Goal: Use online tool/utility: Utilize a website feature to perform a specific function

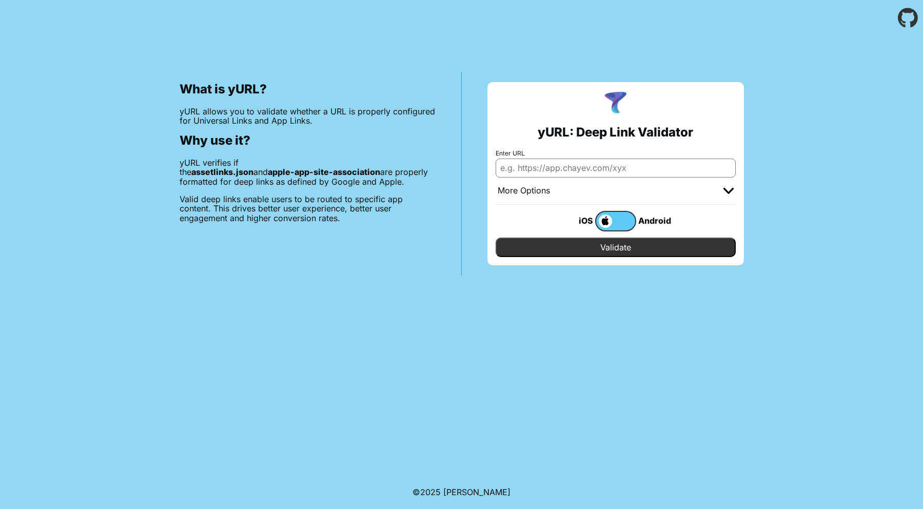
click at [570, 164] on input "Enter URL" at bounding box center [615, 167] width 240 height 18
paste input "https://www.radioformula.com.mx/.well-known/apple-app-site-association"
click at [588, 260] on div "yURL: Deep Link Validator Enter URL https://www.radioformula.com.mx/.well-known…" at bounding box center [615, 173] width 256 height 183
click at [586, 250] on input "Validate" at bounding box center [615, 246] width 240 height 19
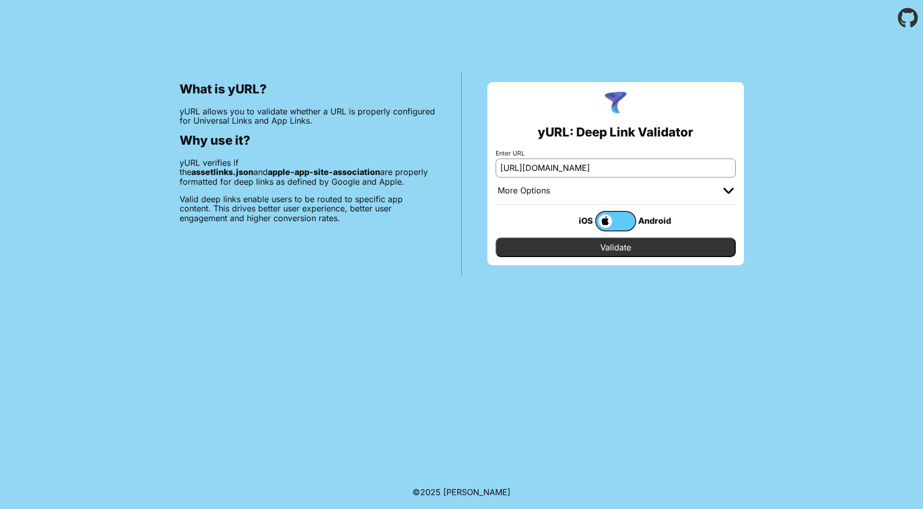
drag, startPoint x: 643, startPoint y: 167, endPoint x: 868, endPoint y: 160, distance: 225.3
click at [868, 160] on div "What is yURL? yURL allows you to validate whether a URL is properly configured …" at bounding box center [461, 156] width 923 height 240
type input "https://www.radioformula.com.mx"
drag, startPoint x: 618, startPoint y: 246, endPoint x: 607, endPoint y: 251, distance: 12.2
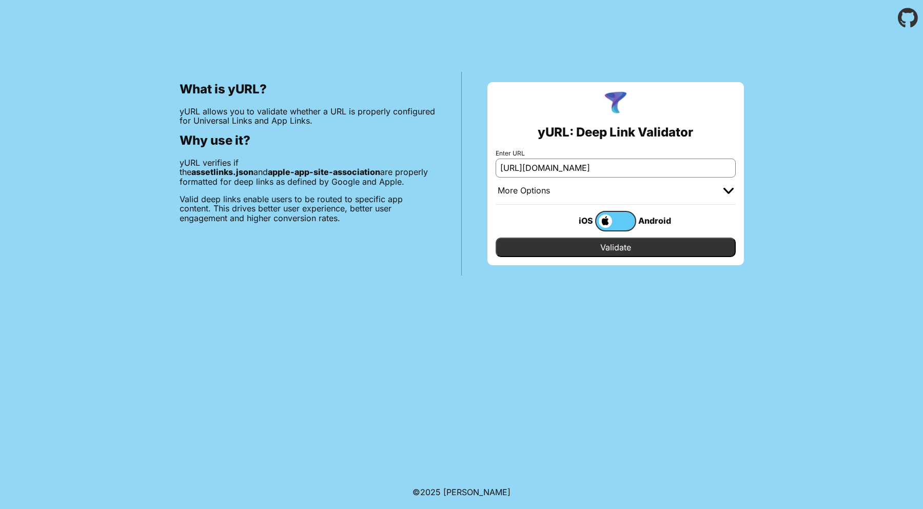
click at [618, 246] on input "Validate" at bounding box center [615, 246] width 240 height 19
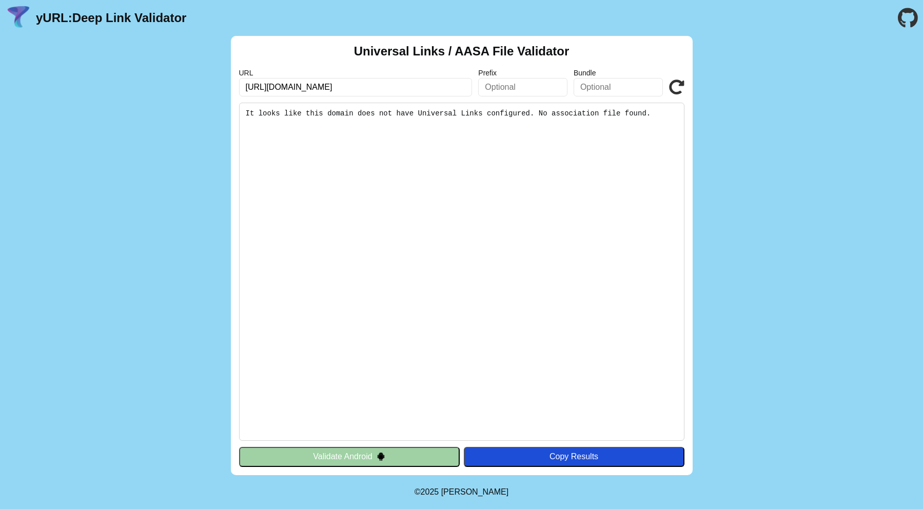
click at [399, 453] on button "Validate Android" at bounding box center [349, 456] width 221 height 19
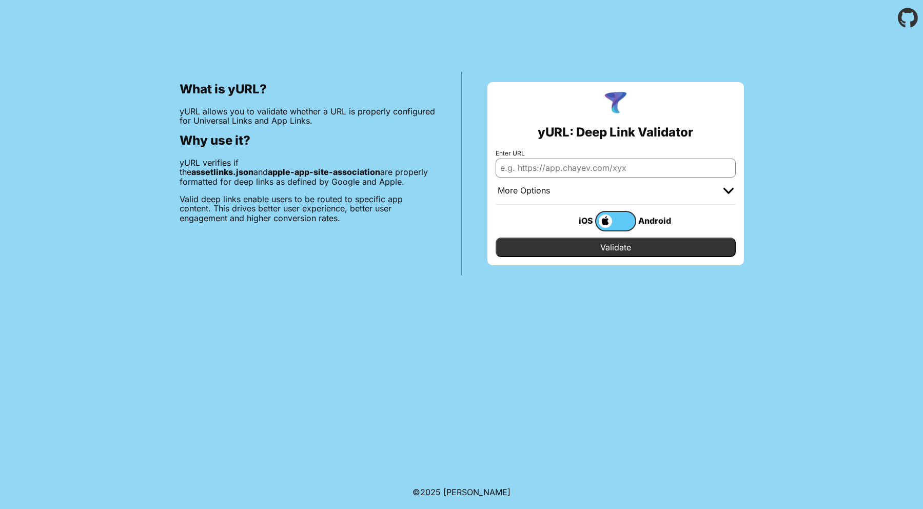
click at [561, 167] on input "Enter URL" at bounding box center [615, 167] width 240 height 18
paste input "[URL][DOMAIN_NAME][PERSON_NAME]"
type input "[URL][DOMAIN_NAME][PERSON_NAME]"
click at [579, 248] on input "Validate" at bounding box center [615, 246] width 240 height 19
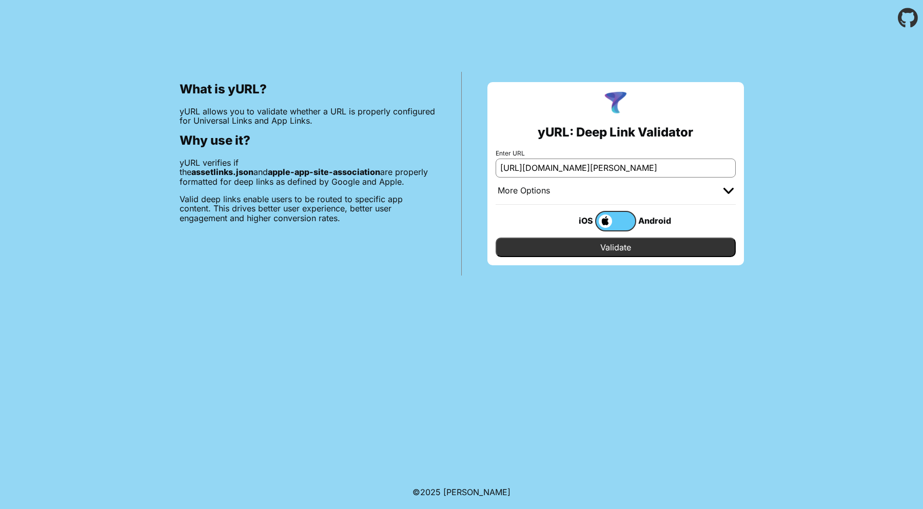
scroll to position [0, 0]
click at [609, 224] on span at bounding box center [604, 220] width 16 height 13
click at [0, 0] on input "checkbox" at bounding box center [0, 0] width 0 height 0
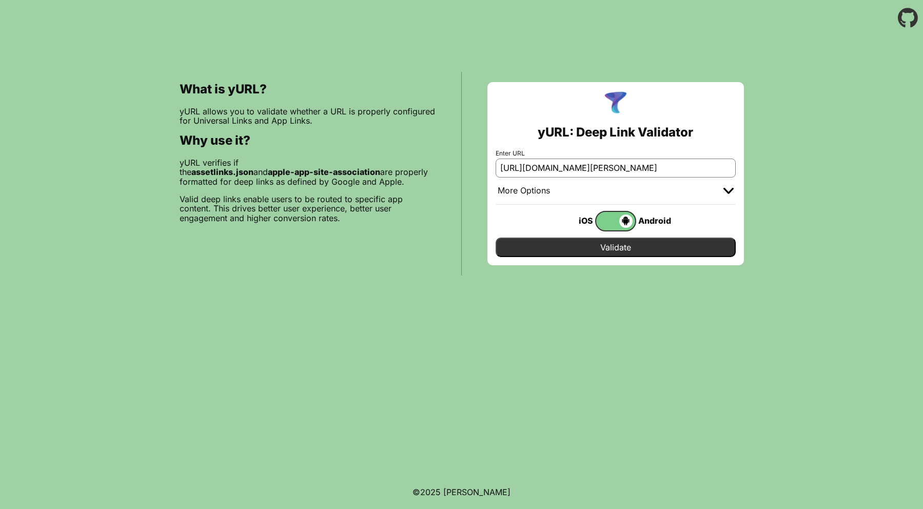
click at [611, 245] on input "Validate" at bounding box center [615, 246] width 240 height 19
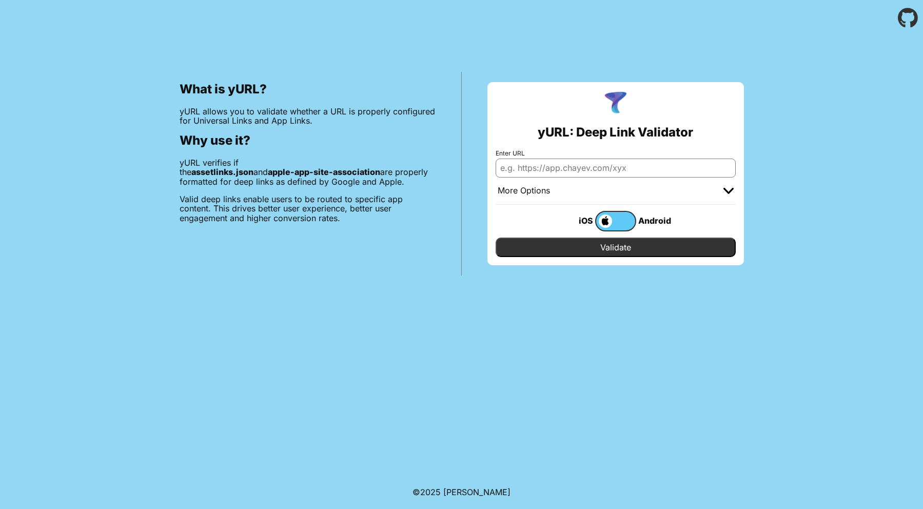
click at [565, 168] on input "Enter URL" at bounding box center [615, 167] width 240 height 18
paste input "[URL][DOMAIN_NAME]"
click at [620, 170] on input "https://www.radioformula.com.mx/.well-known/apple-app-site-association" at bounding box center [615, 167] width 240 height 18
paste input "inplay.co/show/saque-largo"
click at [546, 193] on div "More Options" at bounding box center [524, 191] width 52 height 10
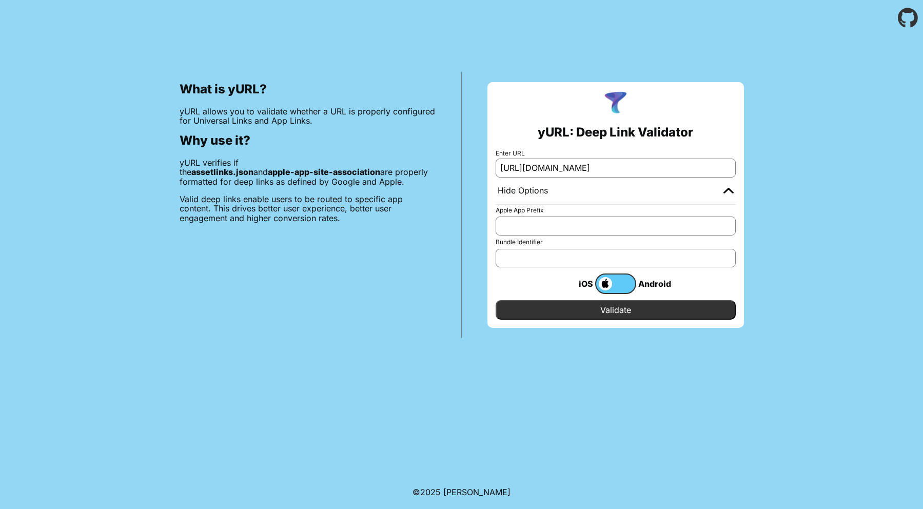
click at [550, 190] on div "Hide Options" at bounding box center [615, 190] width 240 height 27
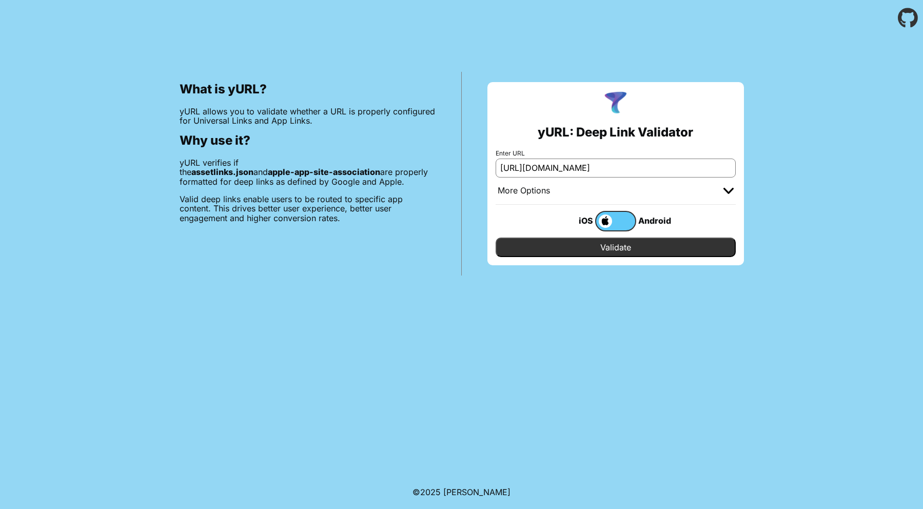
click at [556, 252] on input "Validate" at bounding box center [615, 246] width 240 height 19
click at [648, 224] on div "Android" at bounding box center [656, 220] width 41 height 13
click at [626, 218] on label at bounding box center [615, 221] width 41 height 21
click at [0, 0] on input "checkbox" at bounding box center [0, 0] width 0 height 0
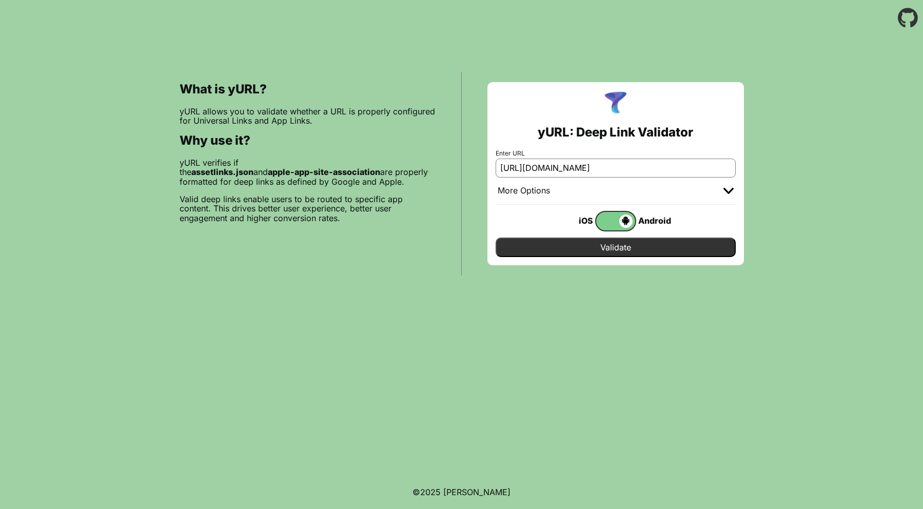
click at [621, 247] on input "Validate" at bounding box center [615, 246] width 240 height 19
click at [775, 478] on body "What is yURL? yURL allows you to validate whether a URL is properly configured …" at bounding box center [461, 254] width 923 height 509
drag, startPoint x: 673, startPoint y: 169, endPoint x: 378, endPoint y: 182, distance: 295.2
click at [408, 171] on div "What is yURL? yURL allows you to validate whether a URL is properly configured …" at bounding box center [461, 156] width 923 height 240
click at [625, 248] on input "Validate" at bounding box center [615, 246] width 240 height 19
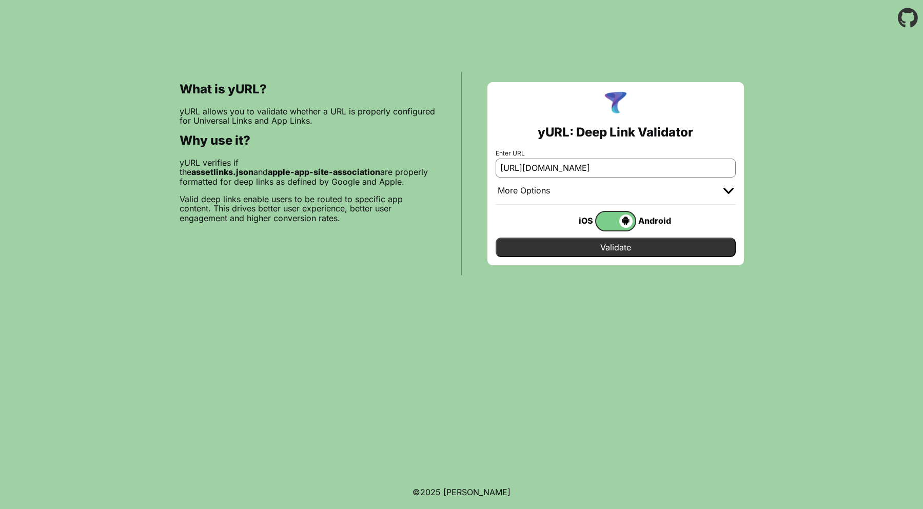
paste input "ww.radioformula.com.mx/show/1600-formula-espectacular"
type input "[URL][DOMAIN_NAME]"
click at [656, 248] on input "Validate" at bounding box center [615, 246] width 240 height 19
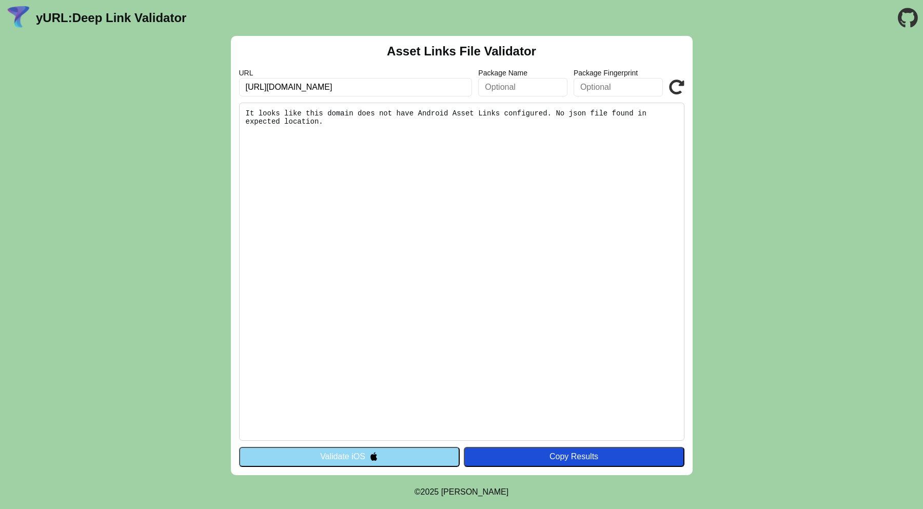
click at [171, 474] on div "Asset Links File Validator URL [URL][DOMAIN_NAME] Package Name Package Fingerpr…" at bounding box center [461, 255] width 923 height 439
